Goal: Communication & Community: Answer question/provide support

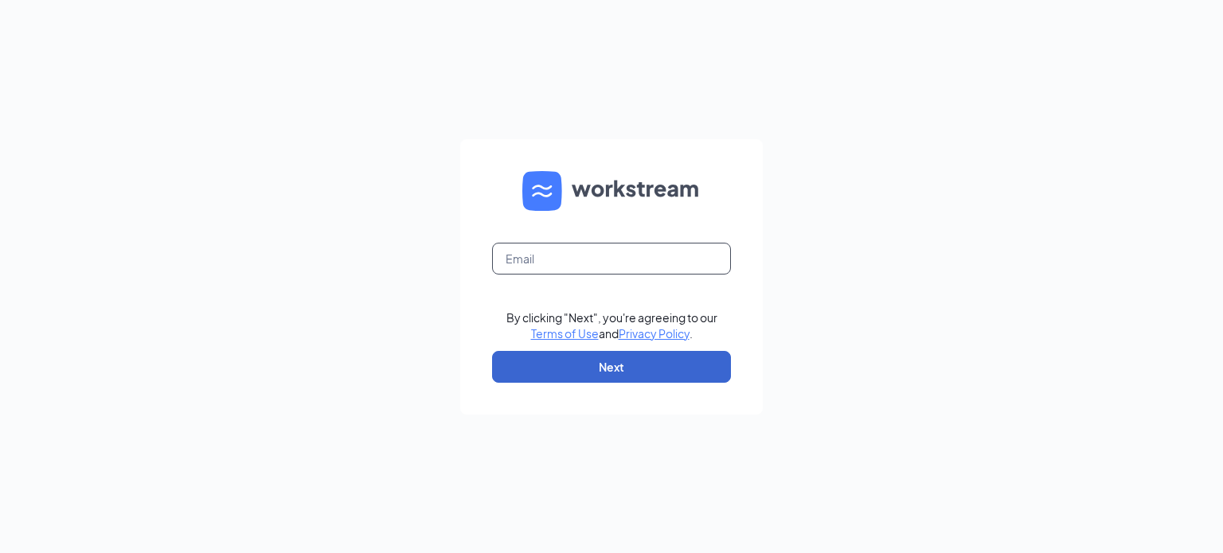
type input "mcarmichael@northernblendsllc.com"
click at [599, 378] on button "Next" at bounding box center [611, 367] width 239 height 32
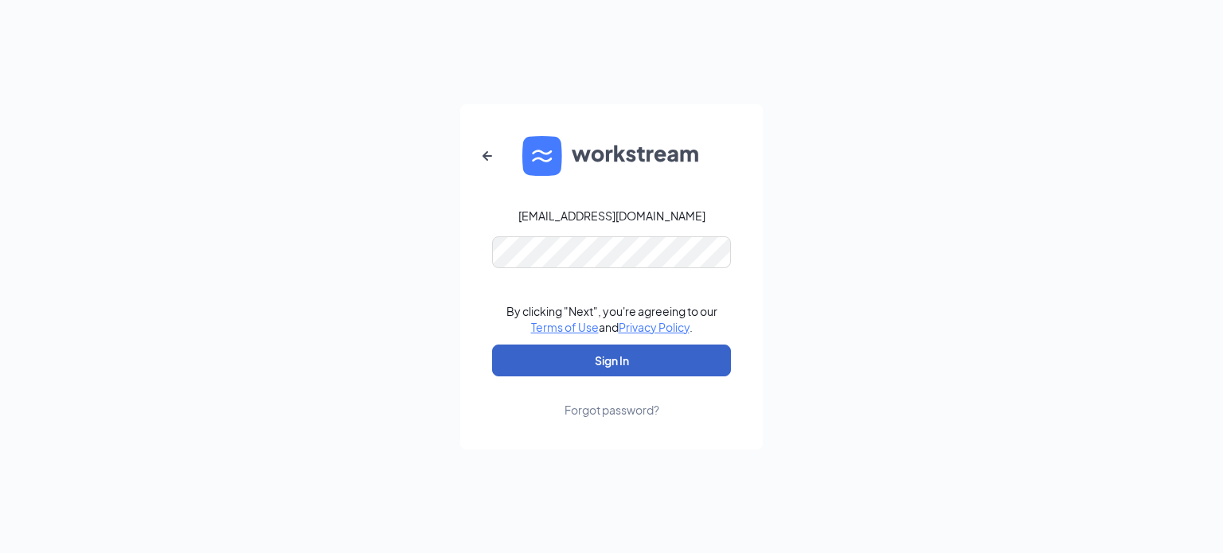
click at [604, 357] on button "Sign In" at bounding box center [611, 361] width 239 height 32
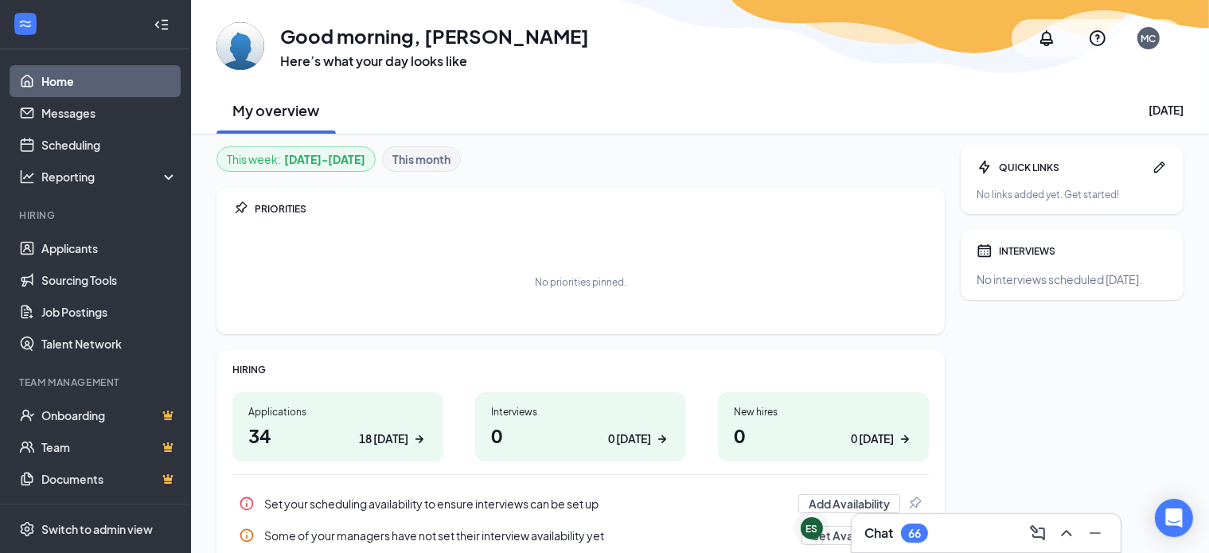
click at [955, 521] on div "Chat 66" at bounding box center [986, 533] width 244 height 25
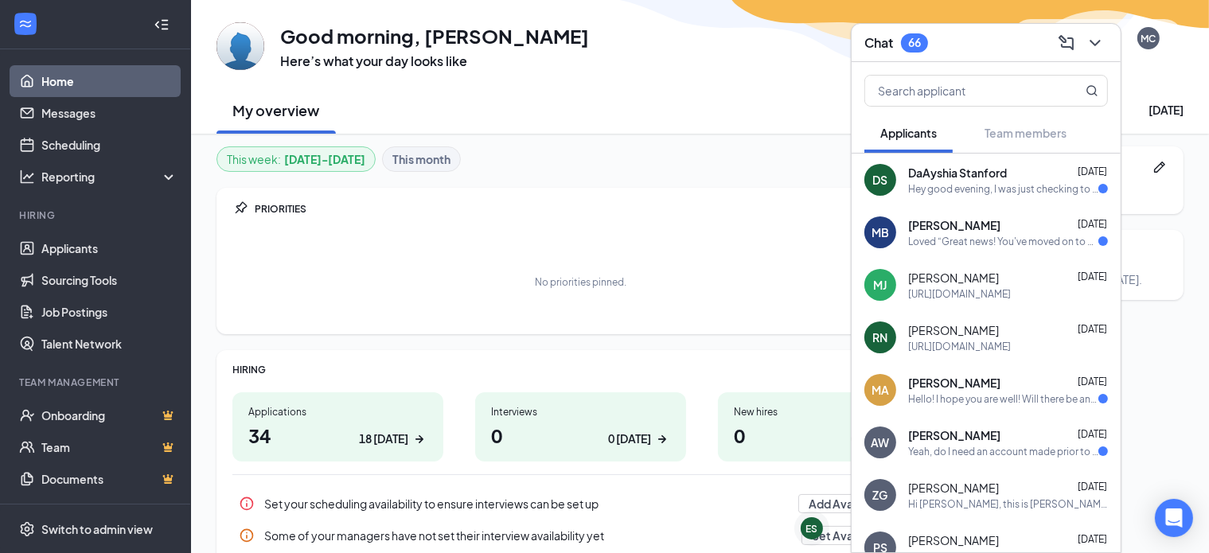
click at [1038, 191] on div "Hey good evening, I was just checking to see if everything was okay." at bounding box center [1003, 189] width 190 height 14
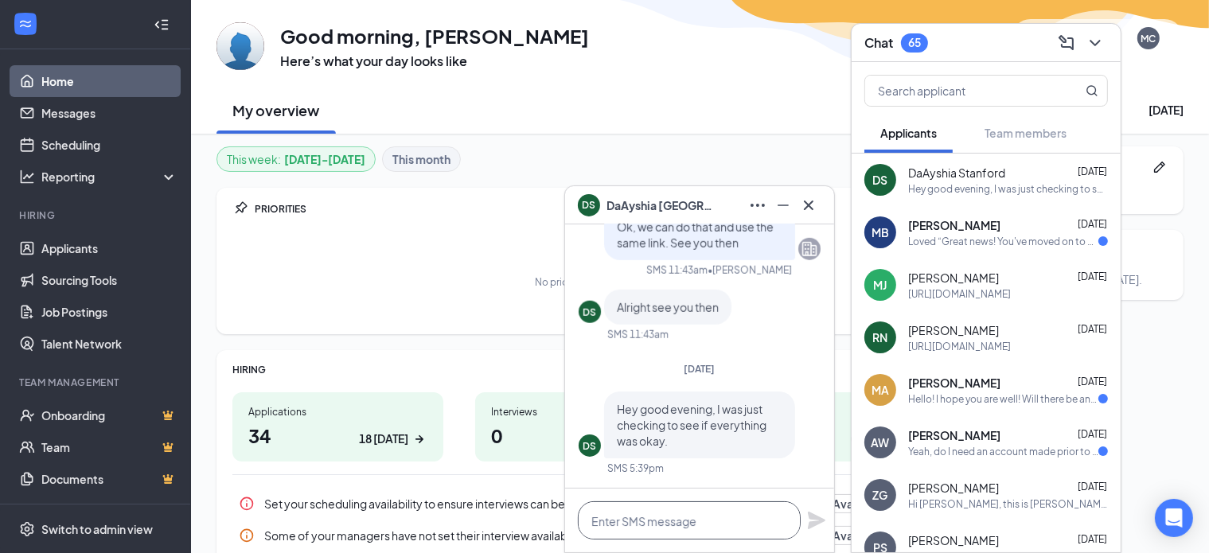
click at [688, 514] on textarea at bounding box center [689, 520] width 223 height 38
type textarea "Y"
click at [665, 205] on span "DaAyshia Stanford" at bounding box center [662, 206] width 111 height 18
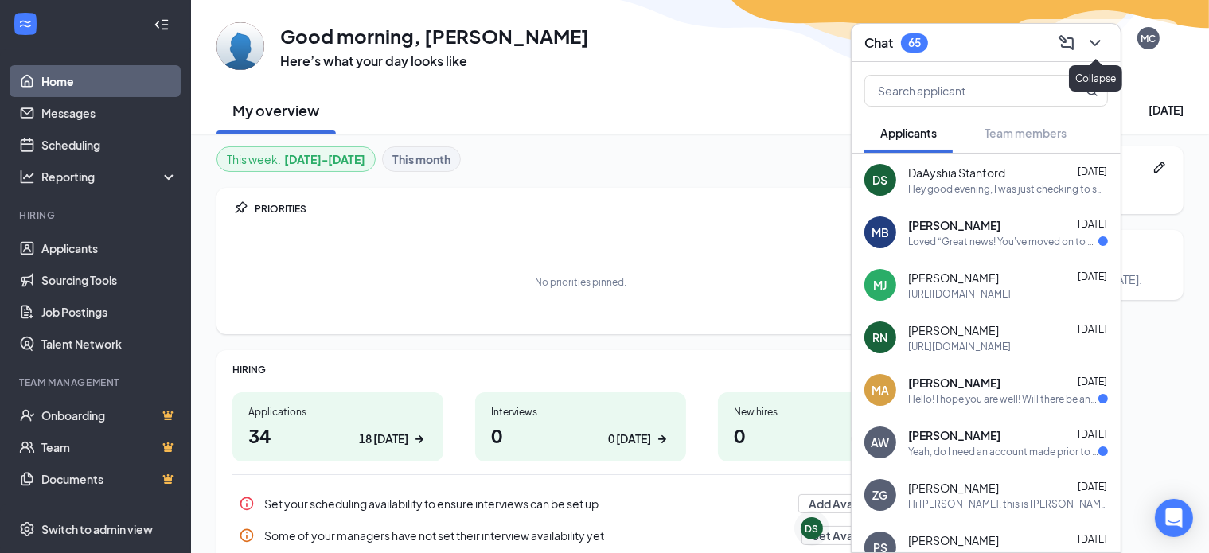
click at [1095, 49] on icon "ChevronDown" at bounding box center [1095, 42] width 19 height 19
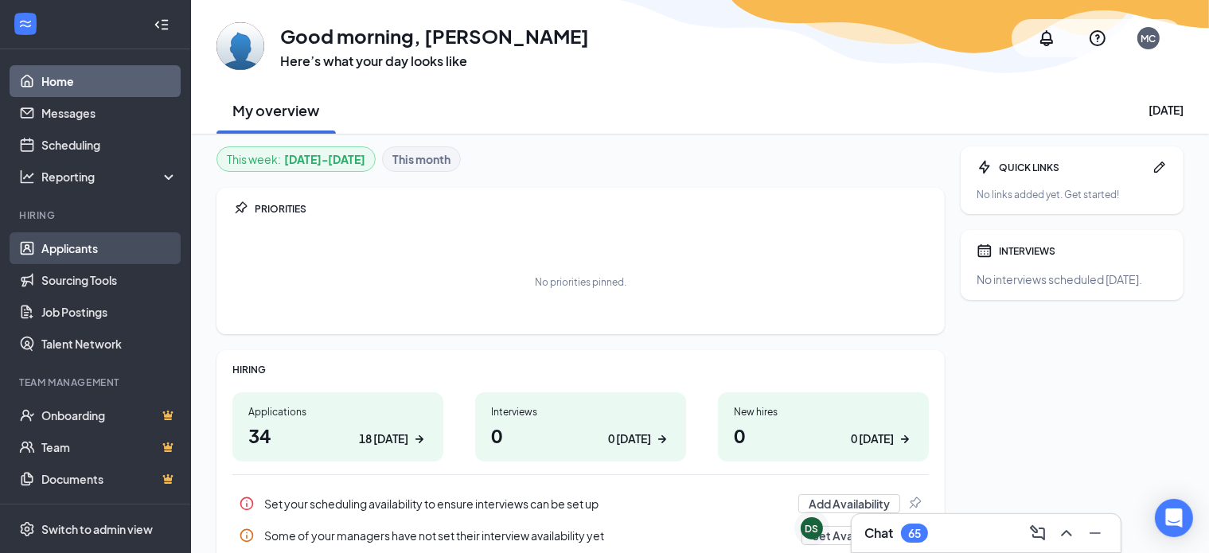
click at [72, 248] on link "Applicants" at bounding box center [109, 248] width 136 height 32
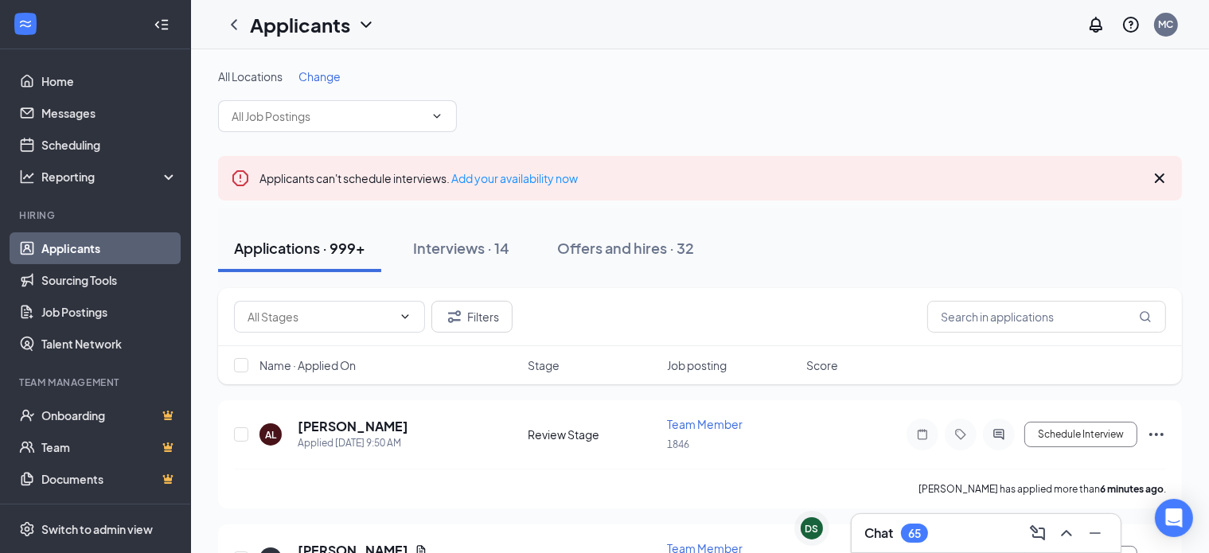
click at [328, 70] on span "Change" at bounding box center [320, 76] width 42 height 14
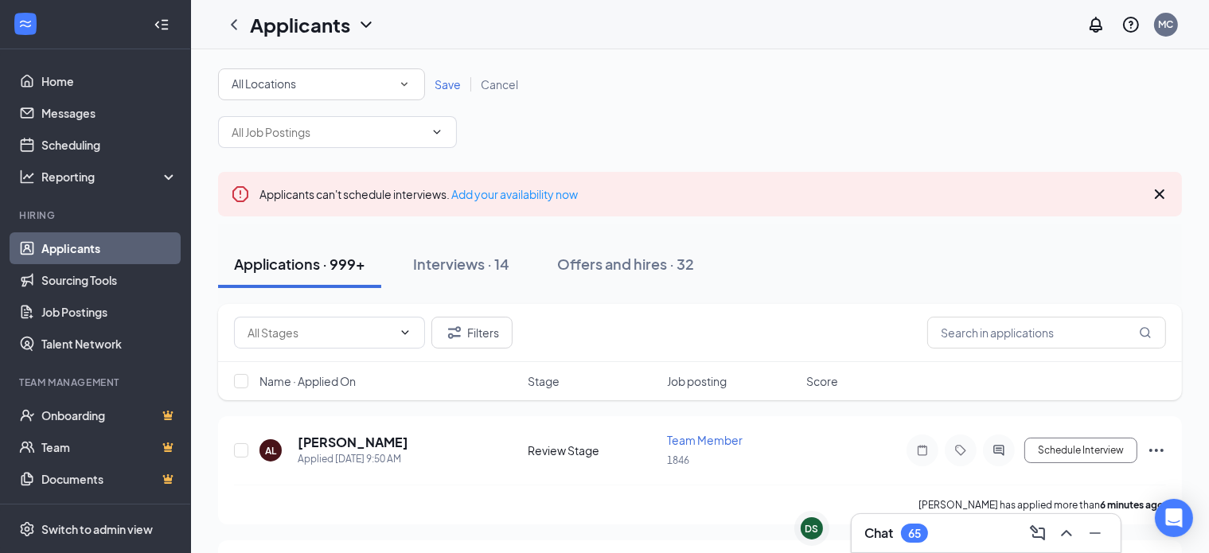
click at [376, 80] on div "All Locations" at bounding box center [322, 84] width 180 height 19
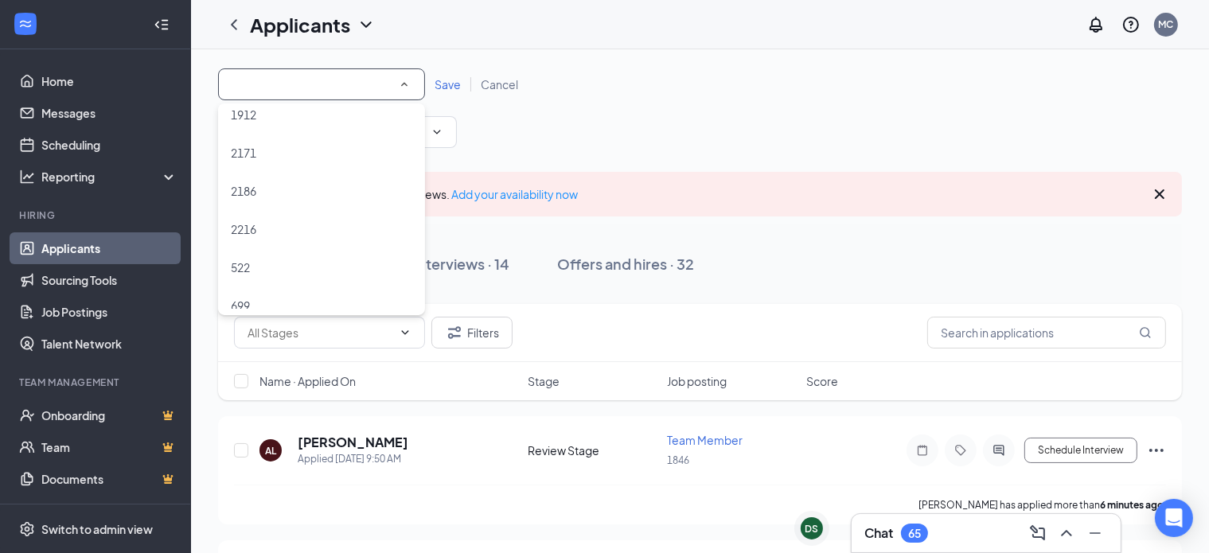
scroll to position [338, 0]
click at [393, 248] on span at bounding box center [402, 249] width 19 height 19
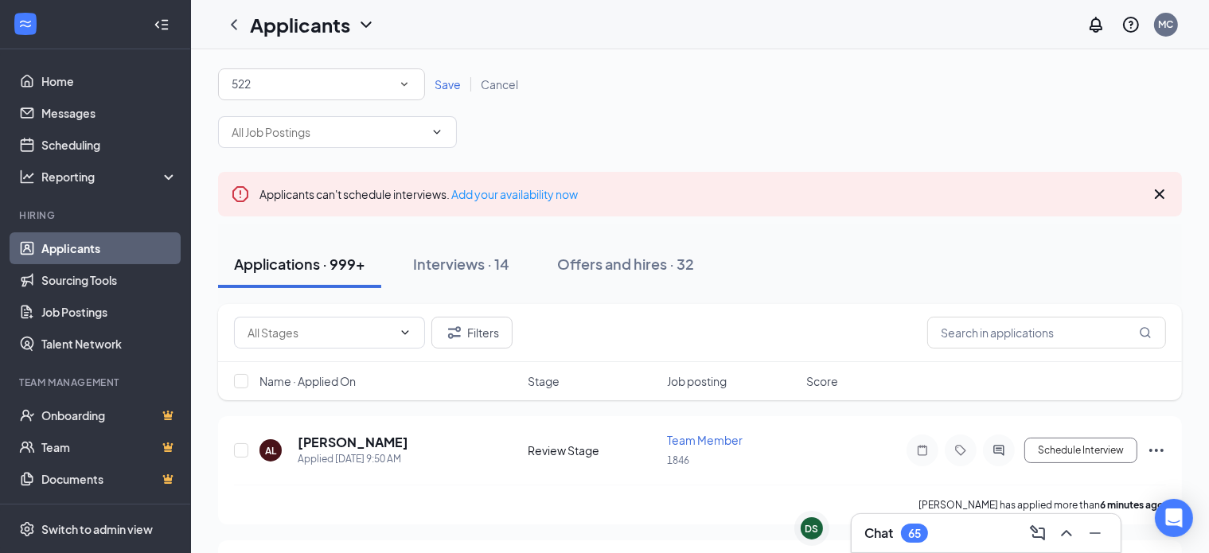
click at [436, 86] on span "Save" at bounding box center [448, 84] width 26 height 14
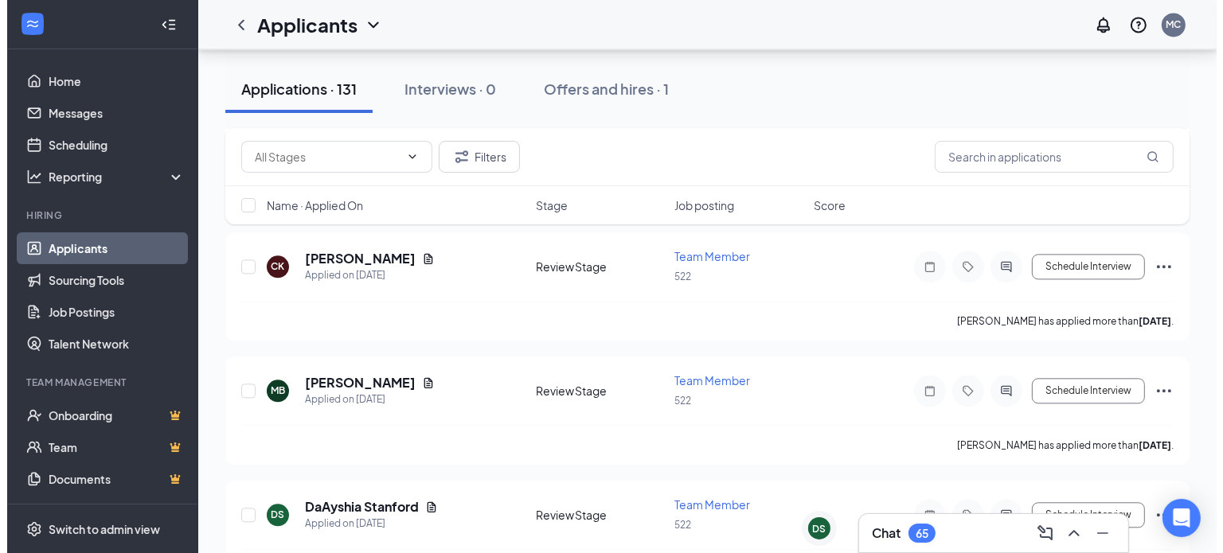
scroll to position [3736, 0]
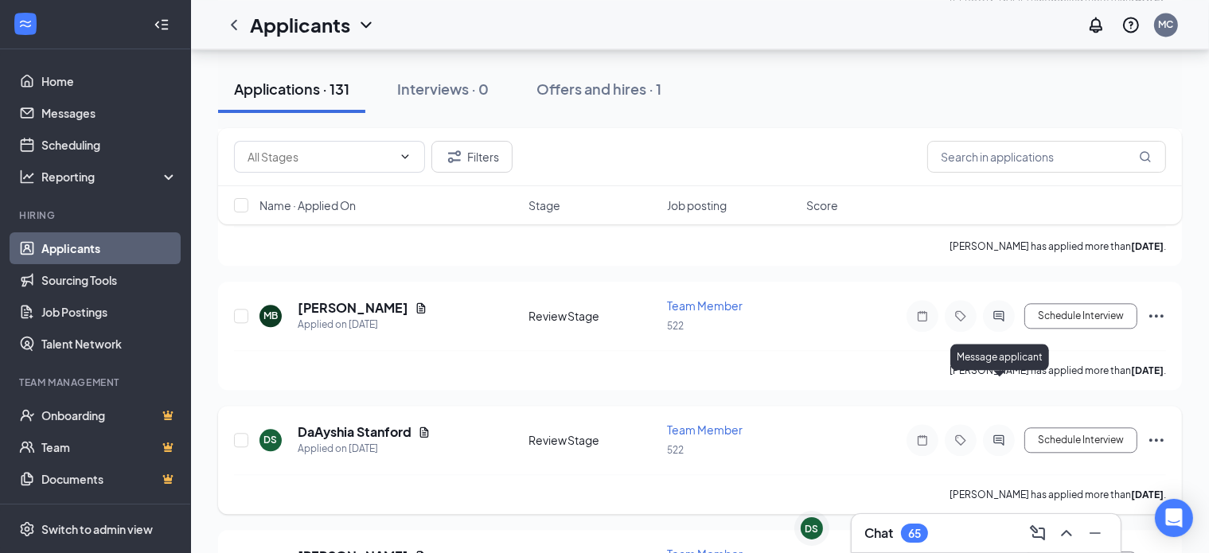
click at [1004, 375] on div "Message applicant" at bounding box center [999, 360] width 99 height 33
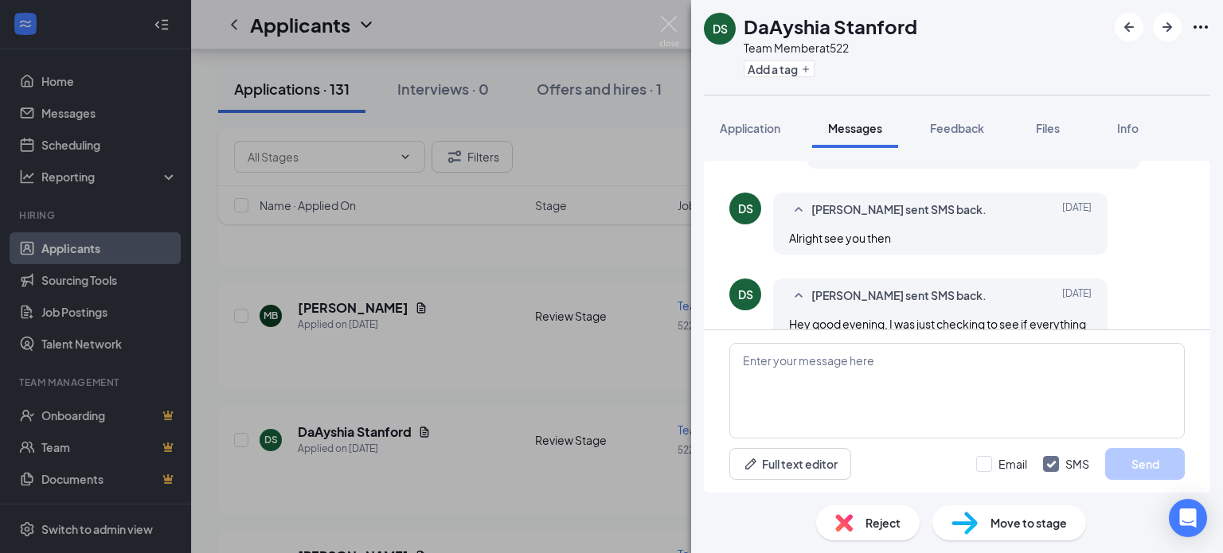
scroll to position [910, 0]
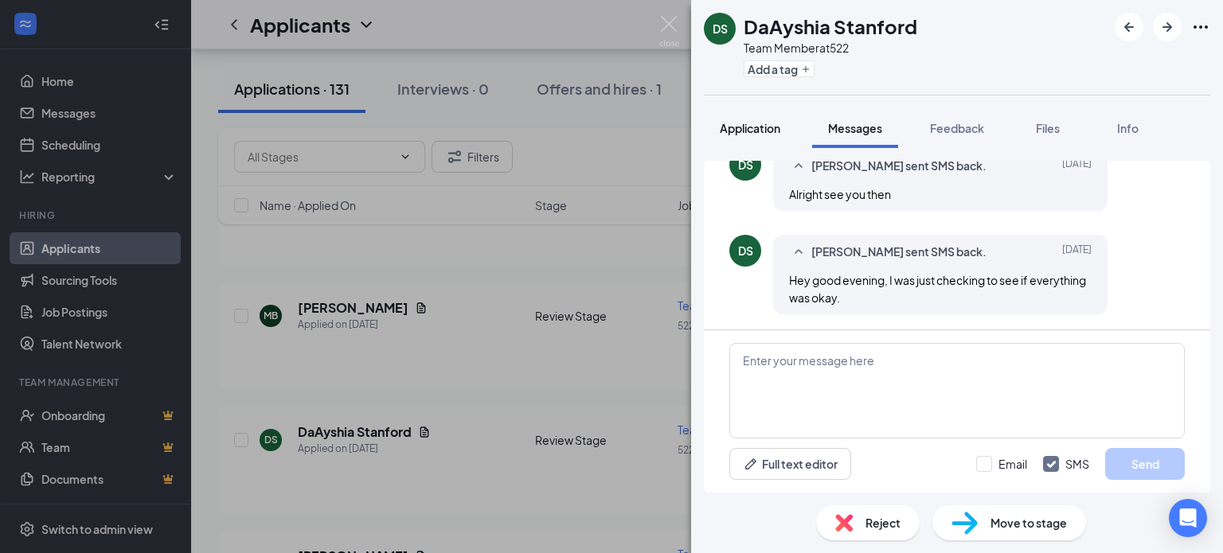
click at [749, 134] on span "Application" at bounding box center [750, 128] width 60 height 14
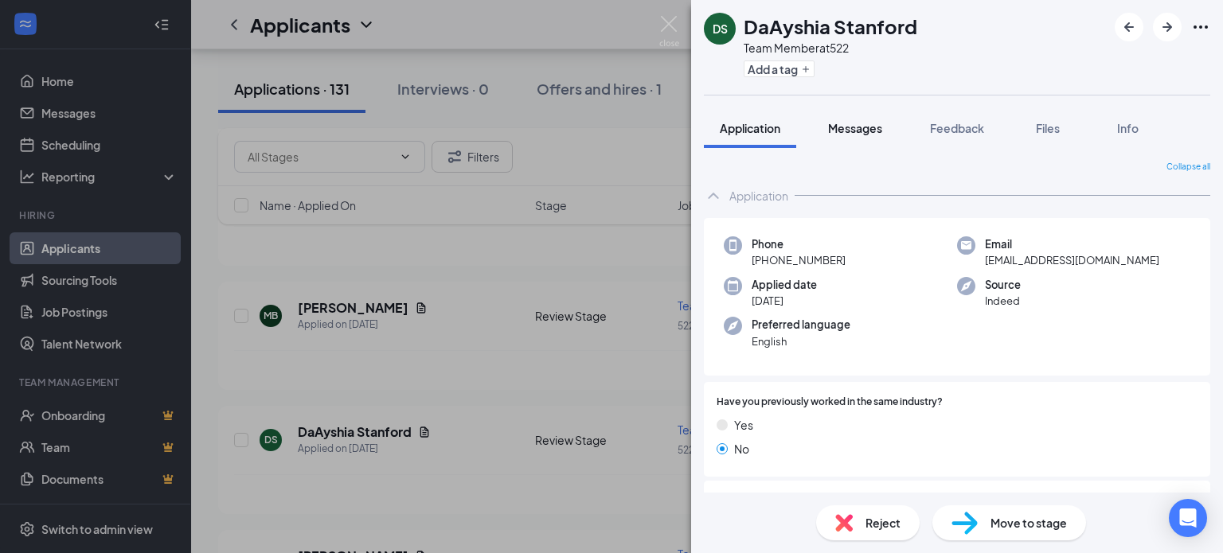
click at [844, 122] on span "Messages" at bounding box center [855, 128] width 54 height 14
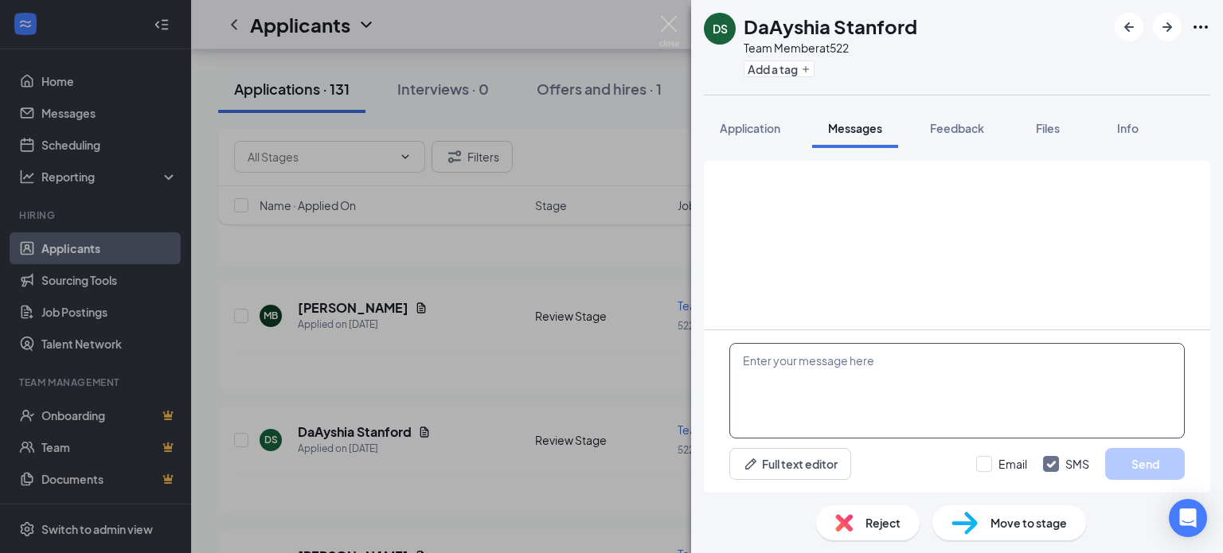
click at [820, 408] on textarea at bounding box center [956, 391] width 455 height 96
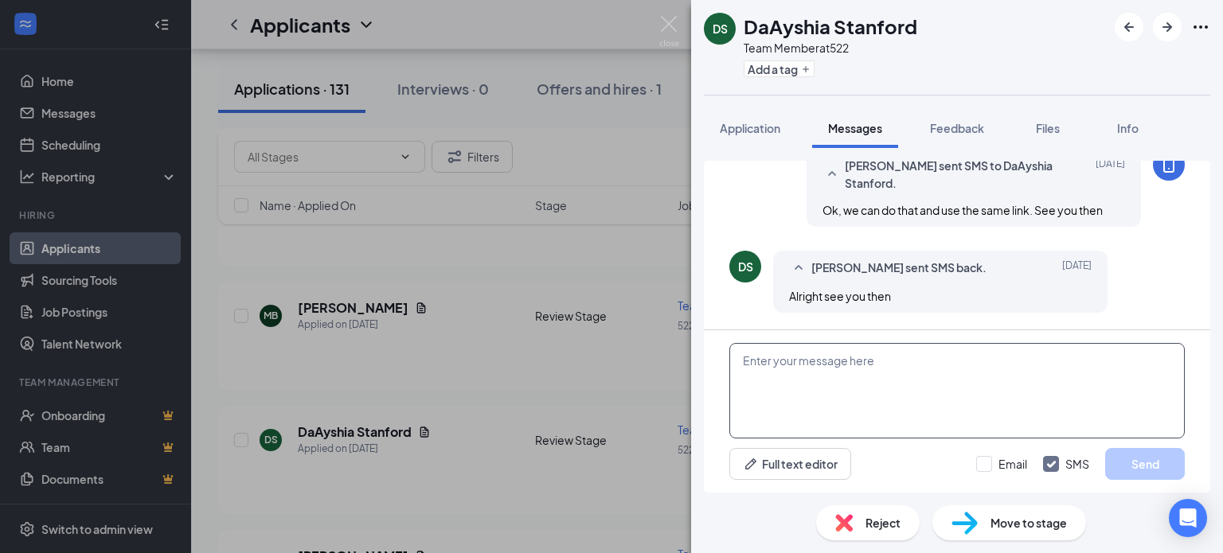
scroll to position [910, 0]
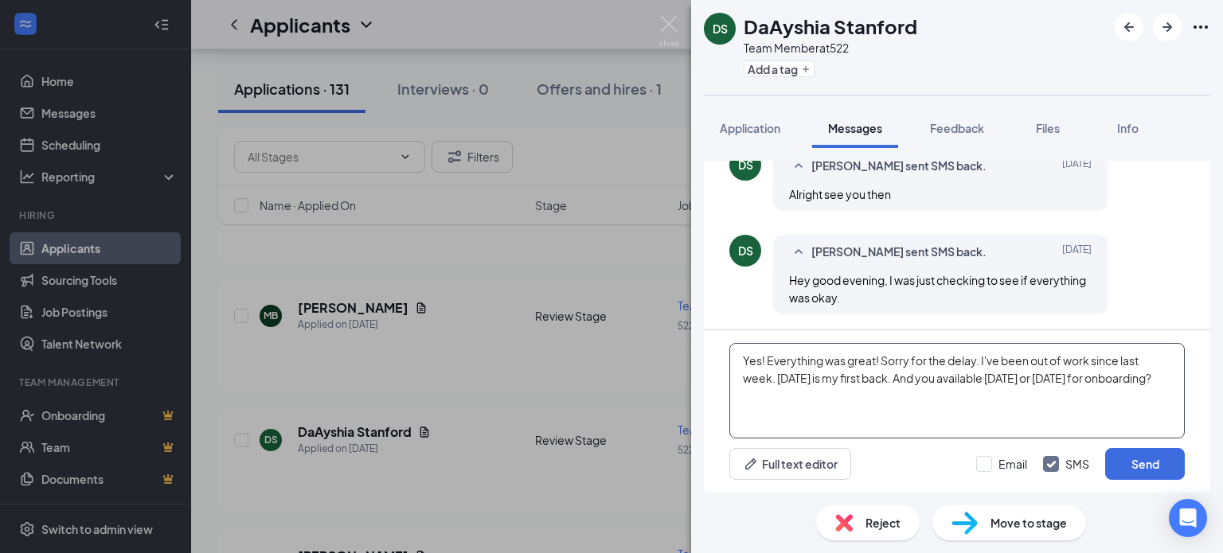
drag, startPoint x: 821, startPoint y: 408, endPoint x: 1038, endPoint y: 464, distance: 224.5
click at [1038, 464] on div "Yes! Everything was great! Sorry for the delay. I've been out of work since las…" at bounding box center [957, 411] width 506 height 162
type textarea "Yes! Everything was great! Sorry for the delay. I've been out of work since las…"
click at [1146, 462] on button "Send" at bounding box center [1145, 464] width 80 height 32
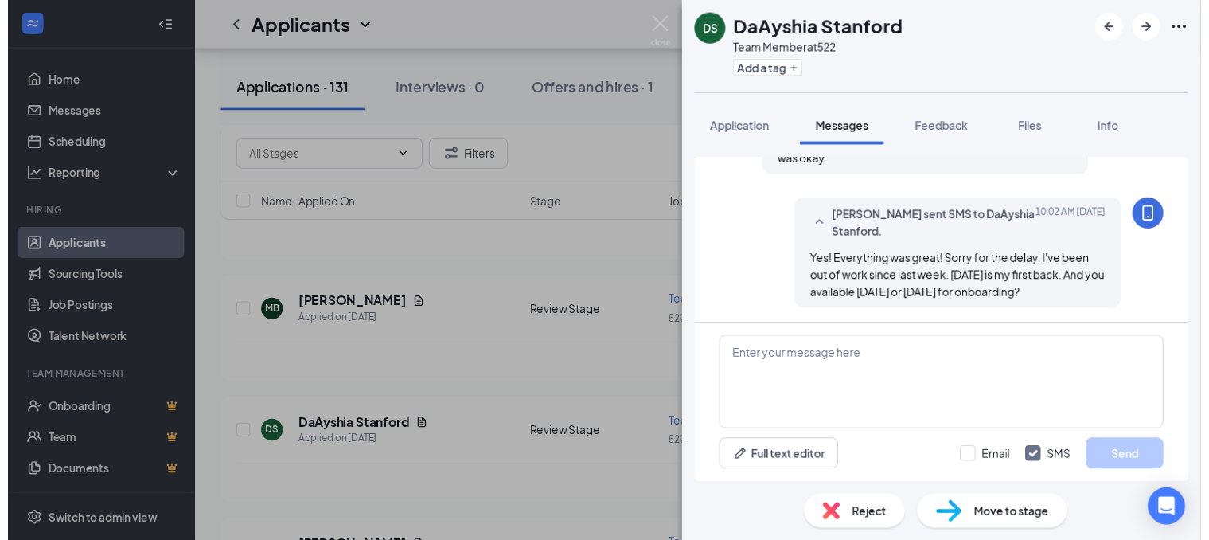
scroll to position [1047, 0]
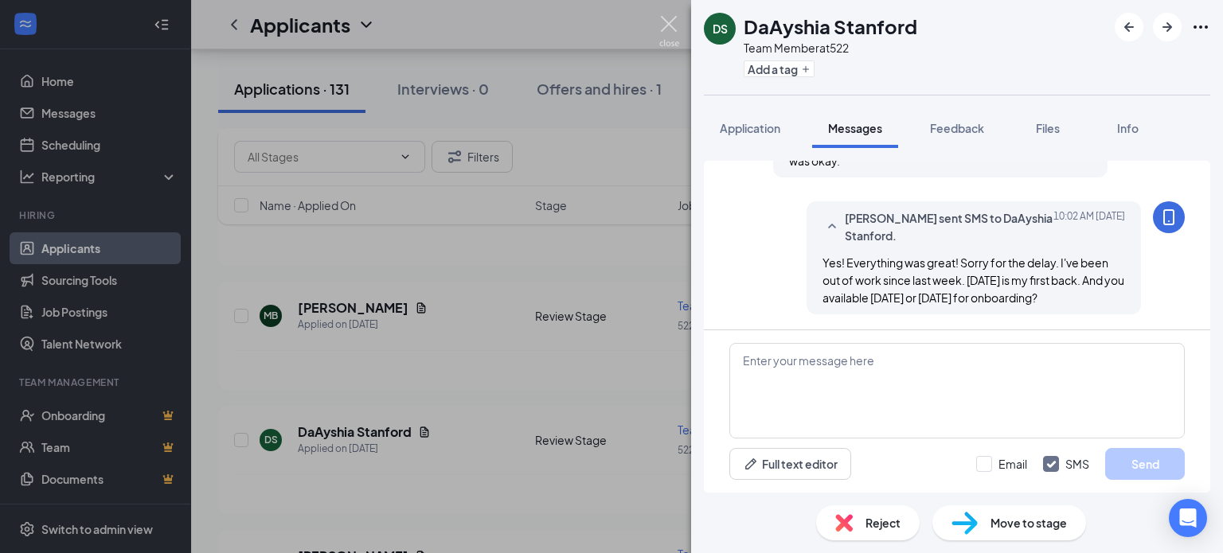
click at [668, 39] on img at bounding box center [669, 31] width 20 height 31
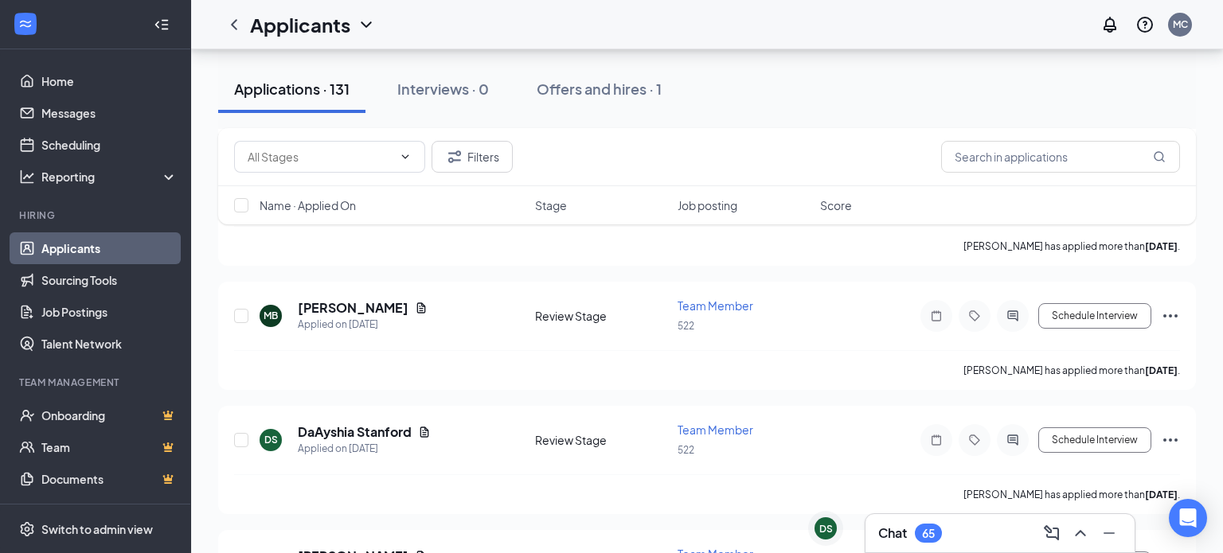
click at [670, 25] on div "Applicants MC" at bounding box center [707, 24] width 1032 height 49
